Goal: Navigation & Orientation: Find specific page/section

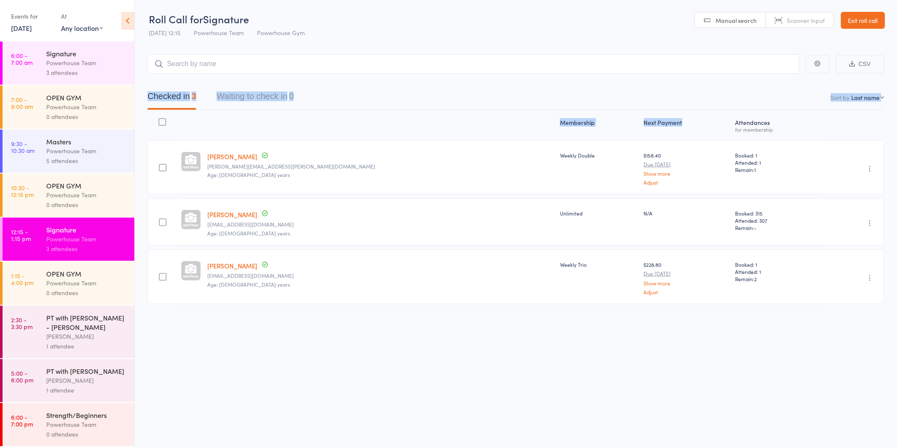
click at [386, 128] on div at bounding box center [380, 125] width 352 height 22
click at [101, 426] on div "Powerhouse Team" at bounding box center [86, 425] width 81 height 10
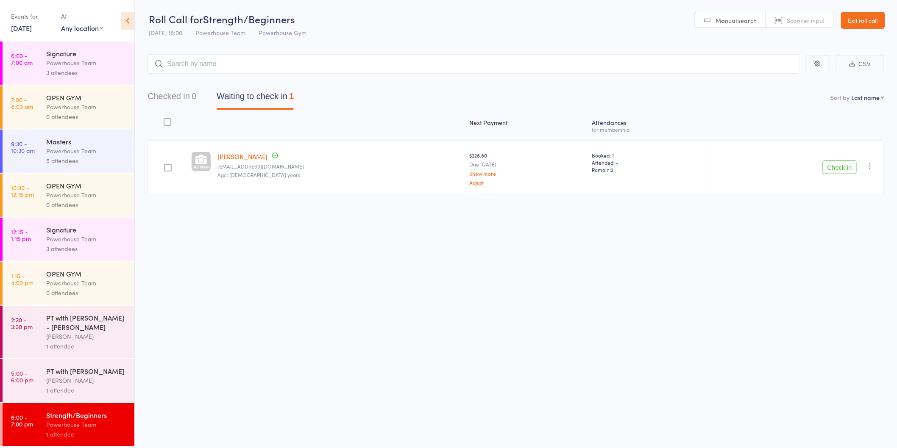
drag, startPoint x: 81, startPoint y: 69, endPoint x: 82, endPoint y: 75, distance: 5.2
click at [81, 69] on div "3 attendees" at bounding box center [86, 73] width 81 height 10
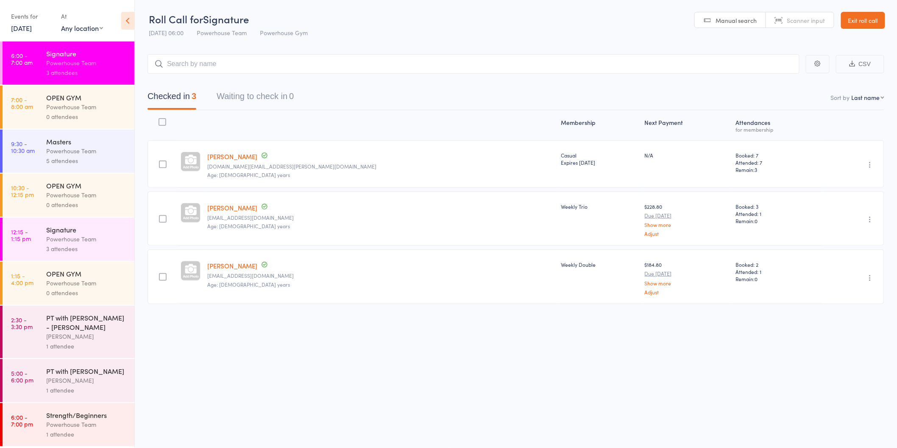
scroll to position [0, 0]
click at [62, 420] on div "Strength/Beginners" at bounding box center [86, 415] width 81 height 9
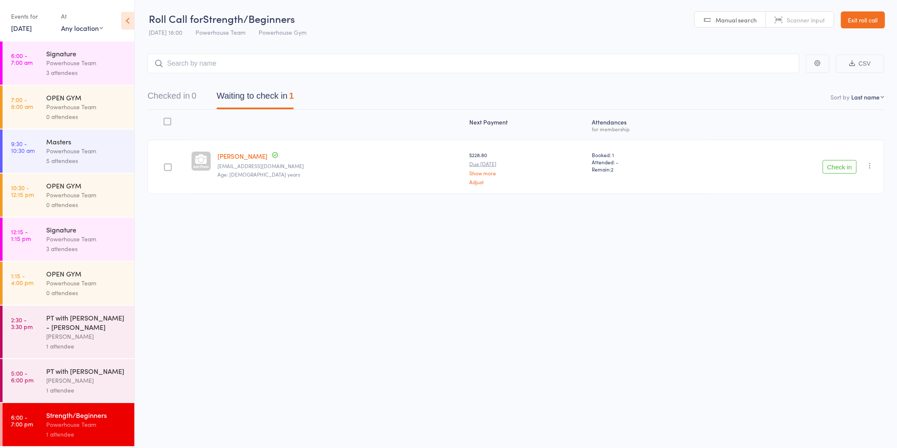
click at [58, 231] on div "Signature" at bounding box center [86, 229] width 81 height 9
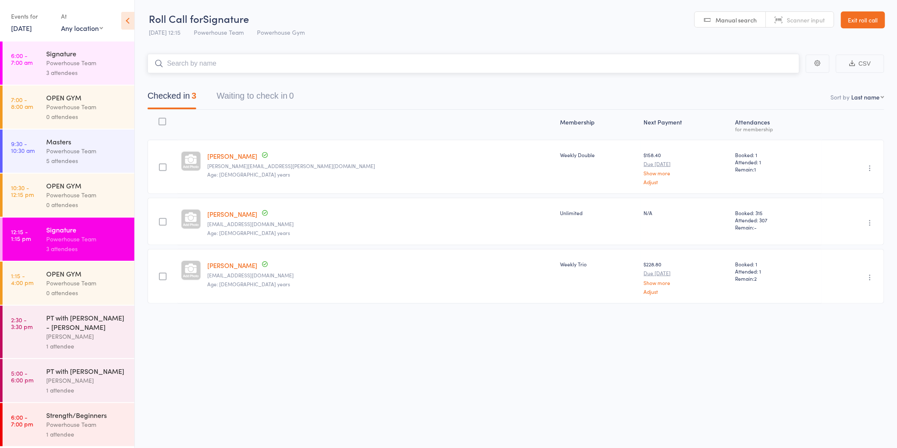
scroll to position [9, 0]
click at [83, 422] on div "Powerhouse Team" at bounding box center [86, 425] width 81 height 10
